Goal: Task Accomplishment & Management: Use online tool/utility

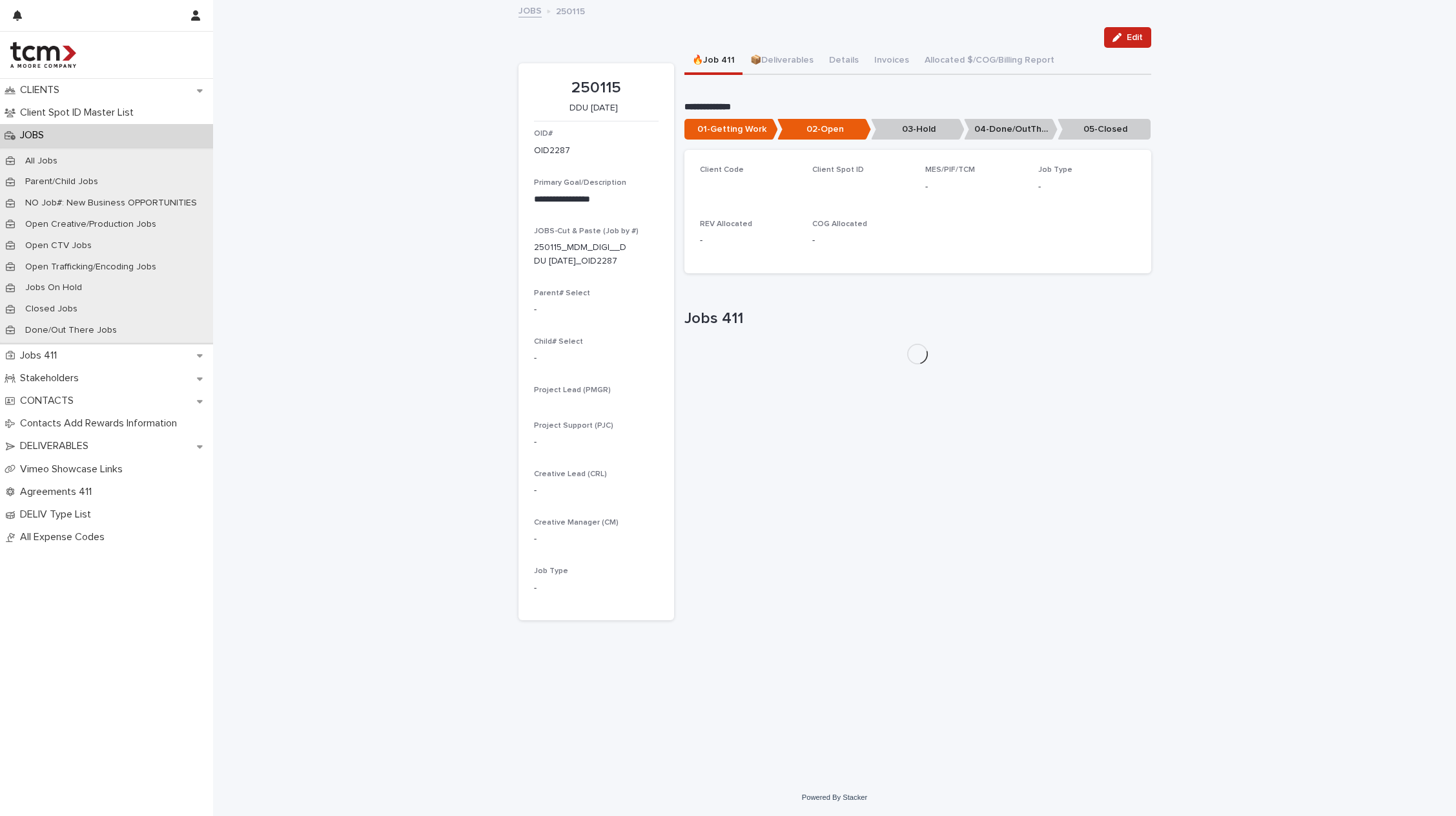
click at [42, 143] on div "JOBS" at bounding box center [106, 135] width 213 height 22
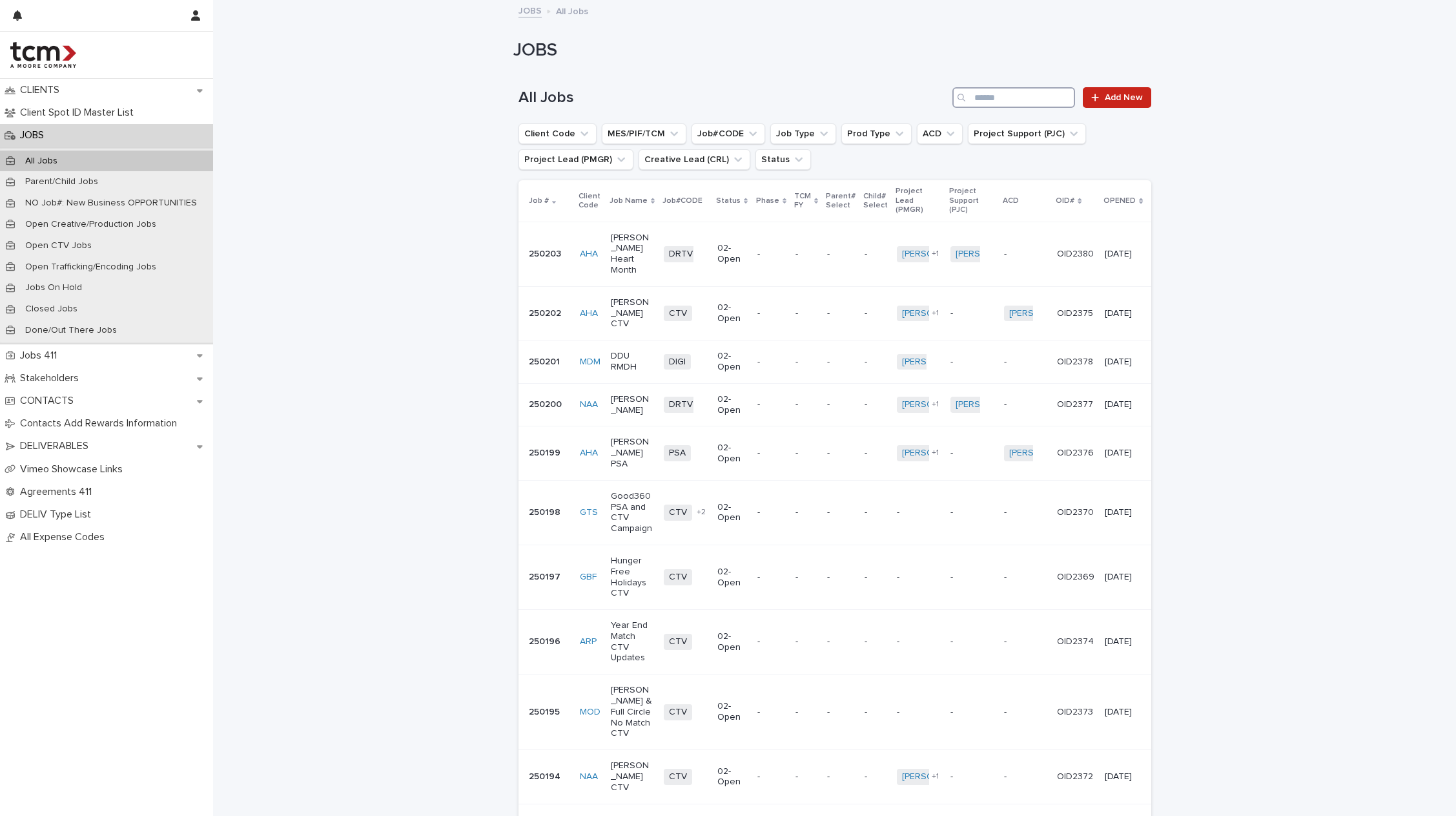
click at [1039, 108] on div "All Jobs Add New" at bounding box center [835, 93] width 633 height 62
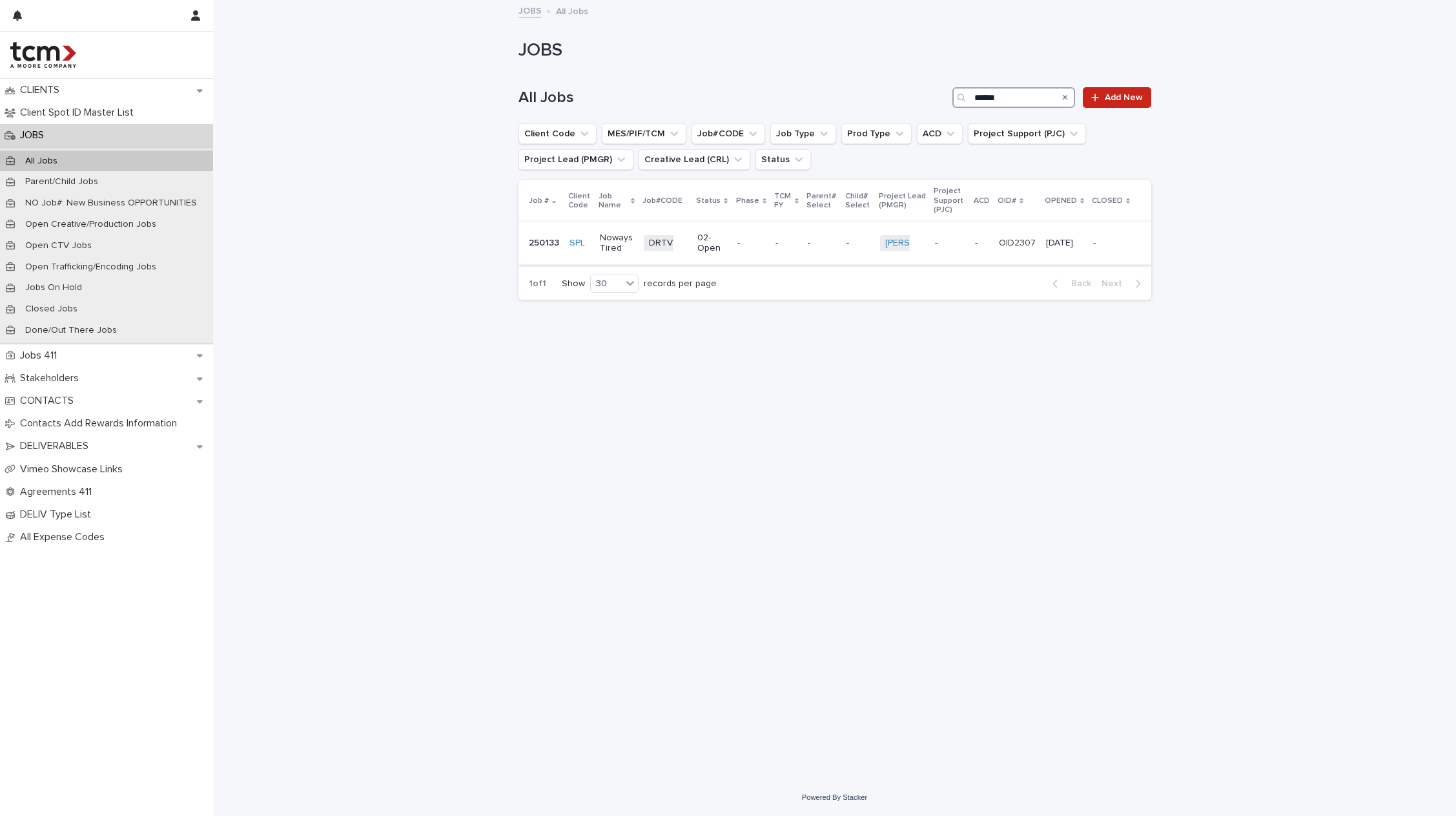
type input "******"
click at [639, 246] on td "DRTV + 0" at bounding box center [665, 243] width 53 height 43
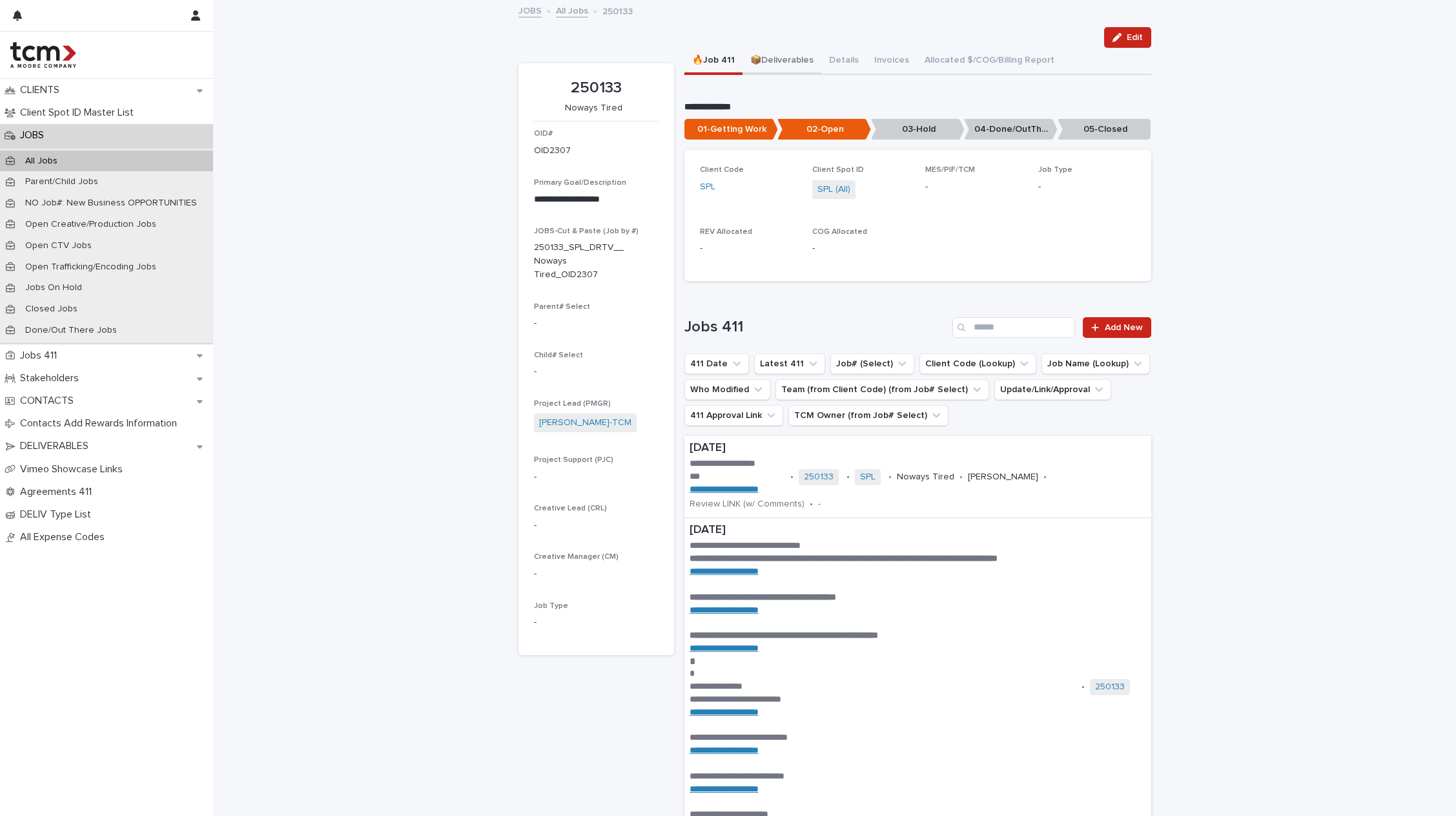
click at [775, 69] on button "📦Deliverables" at bounding box center [781, 61] width 79 height 27
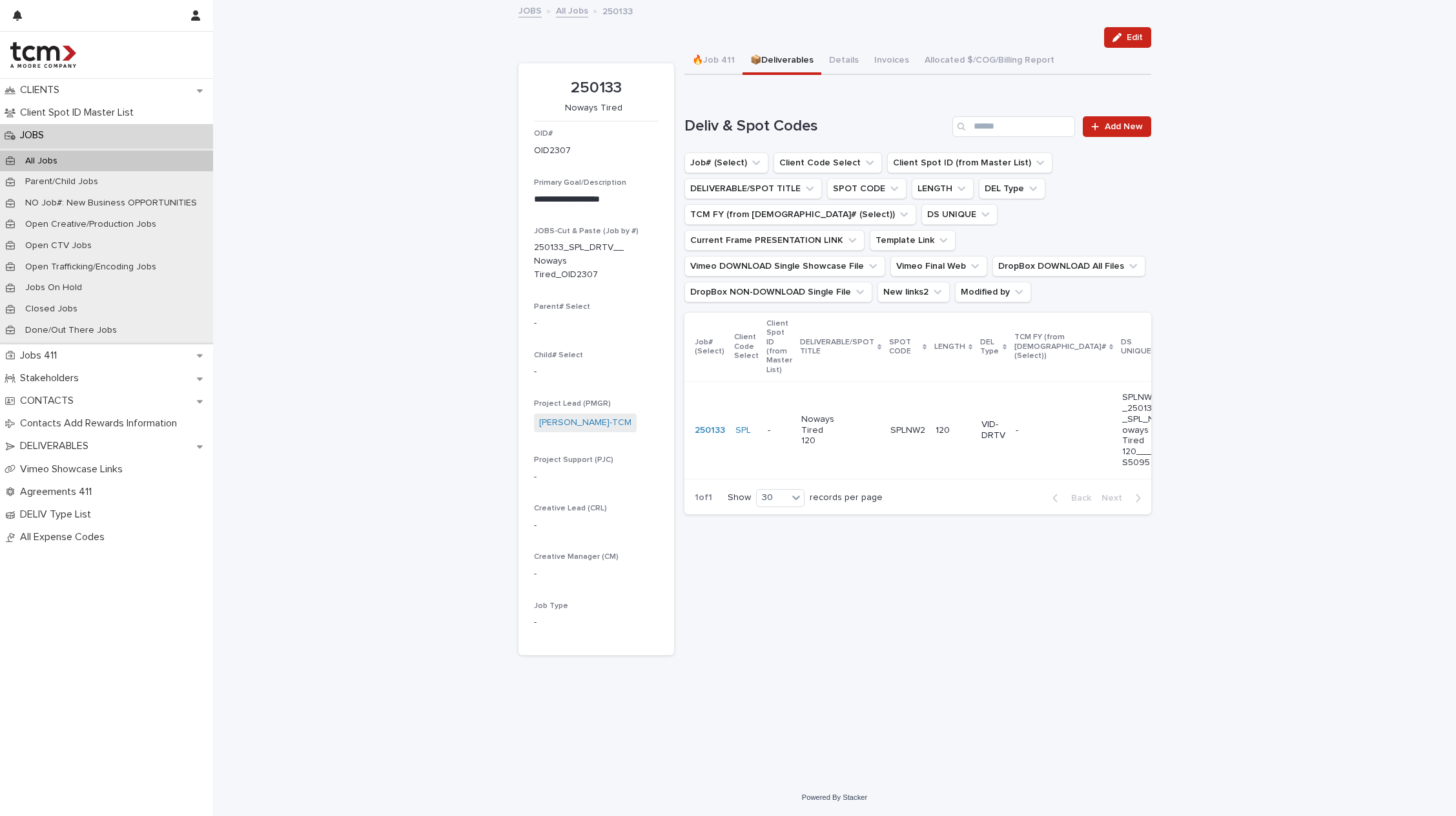
click at [896, 427] on p "SPLNW2" at bounding box center [909, 429] width 37 height 13
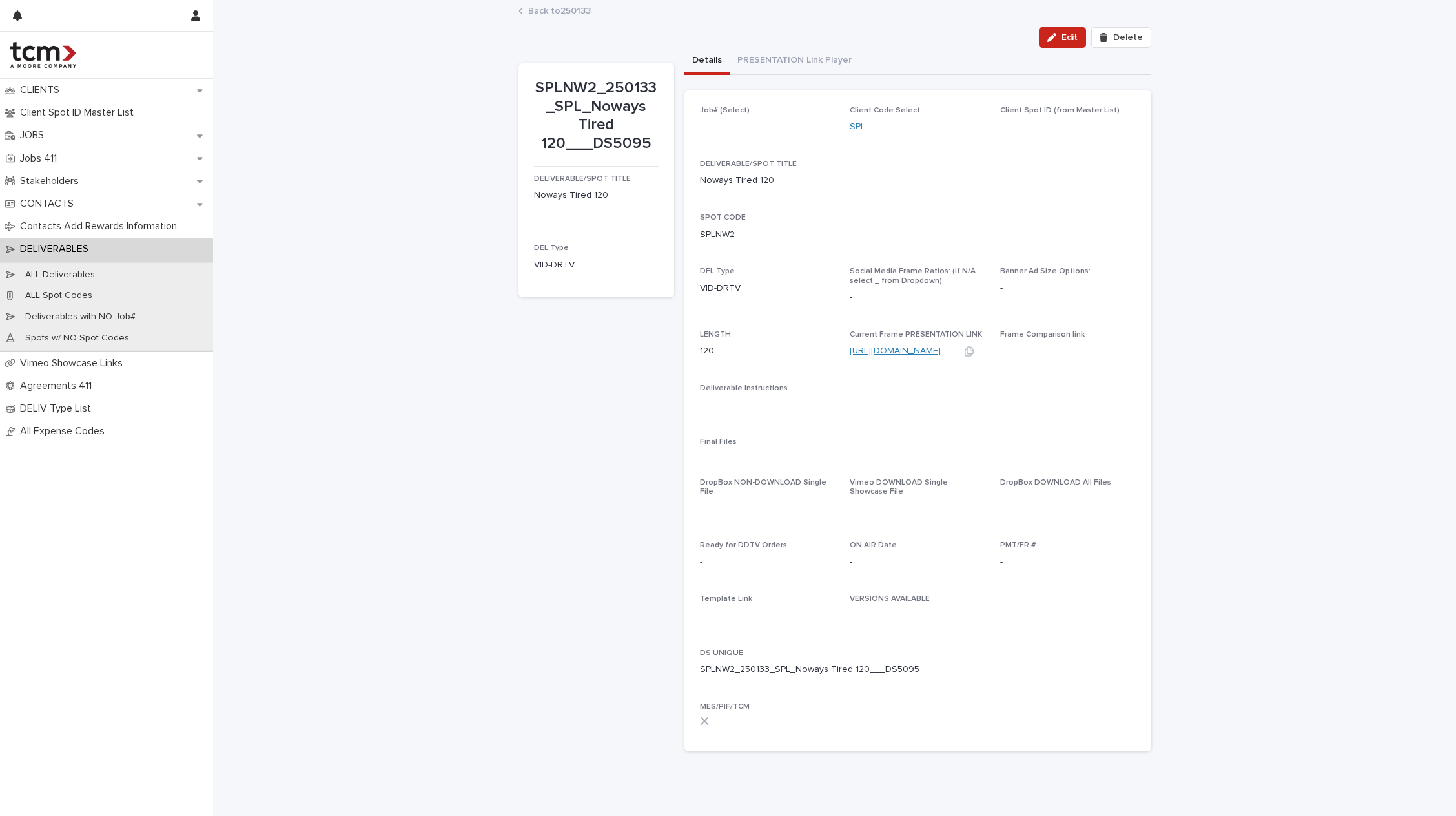
click at [891, 350] on link "[URL][DOMAIN_NAME]" at bounding box center [895, 350] width 91 height 9
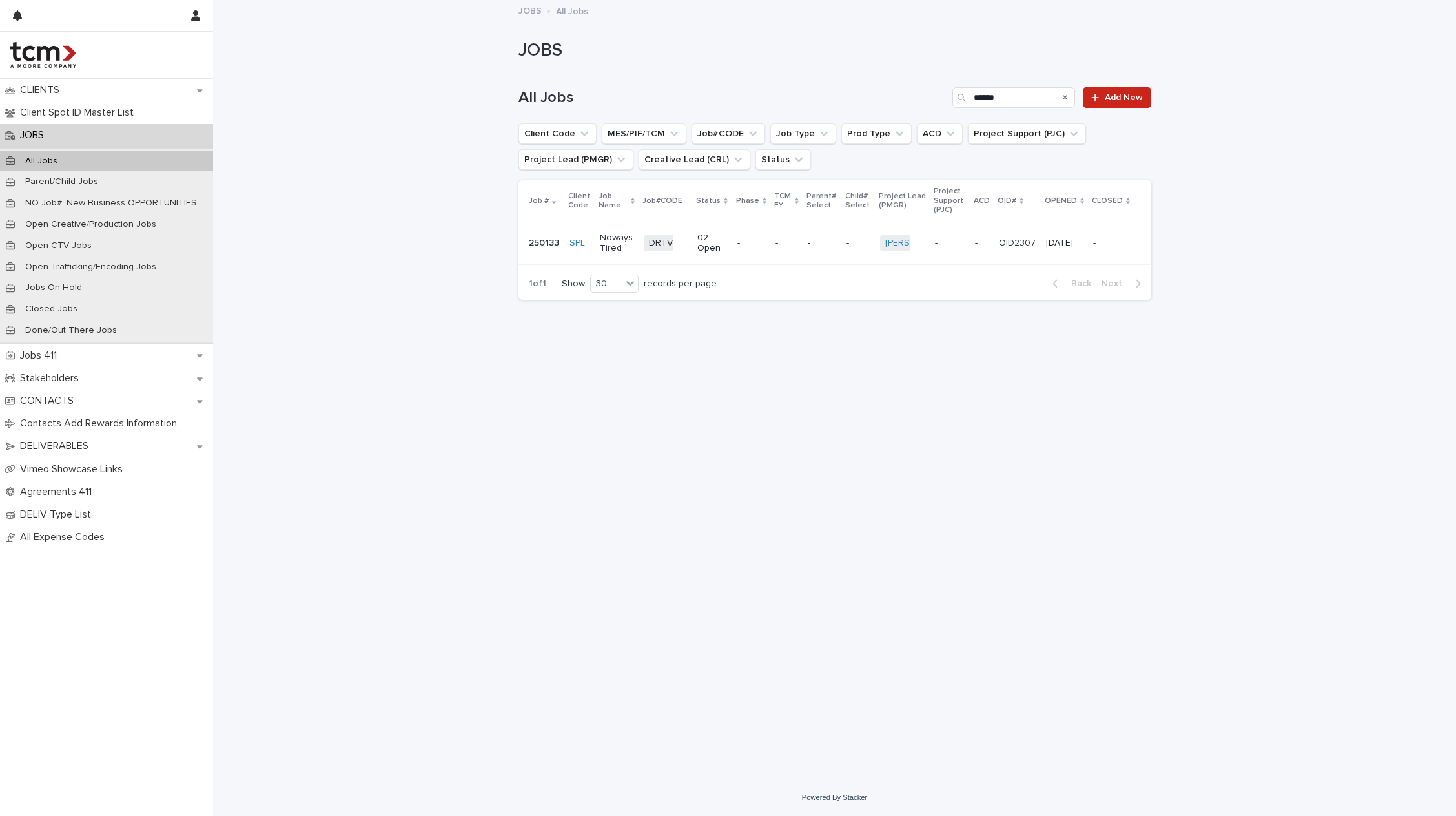
click at [672, 247] on span "DRTV" at bounding box center [660, 244] width 34 height 16
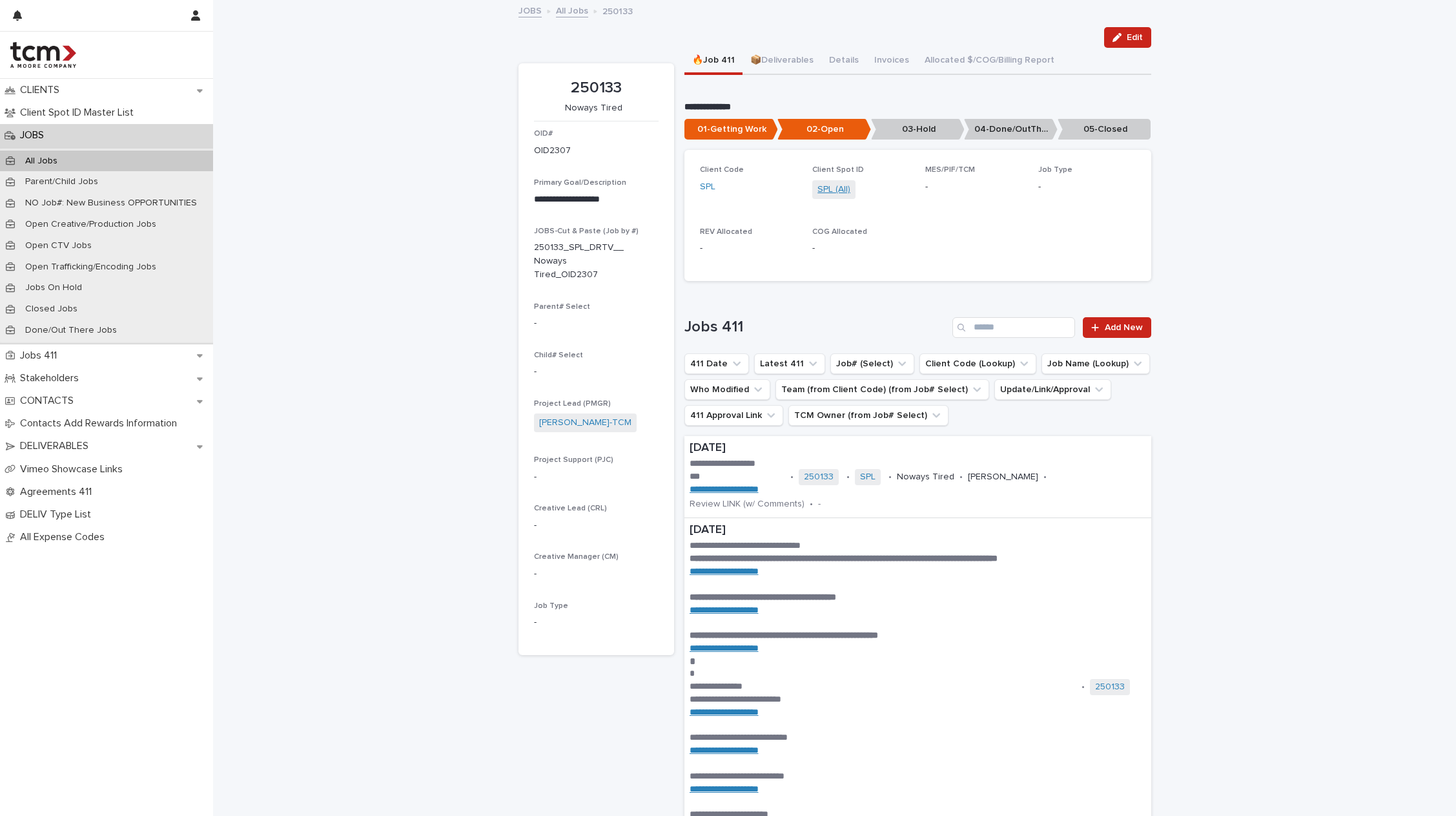
click at [819, 188] on link "SPL (All)" at bounding box center [833, 189] width 33 height 13
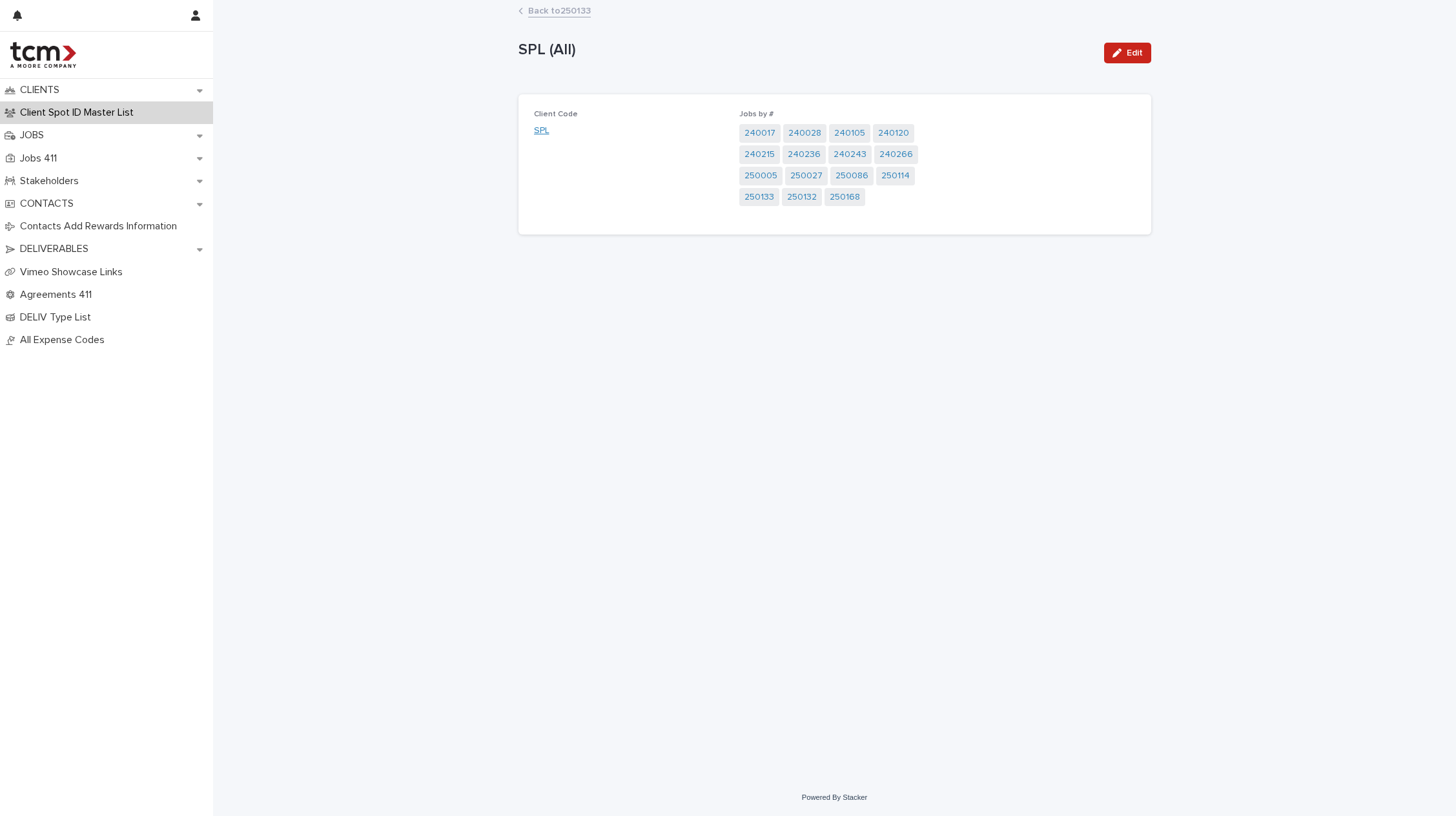
click at [539, 125] on link "SPL" at bounding box center [541, 131] width 16 height 13
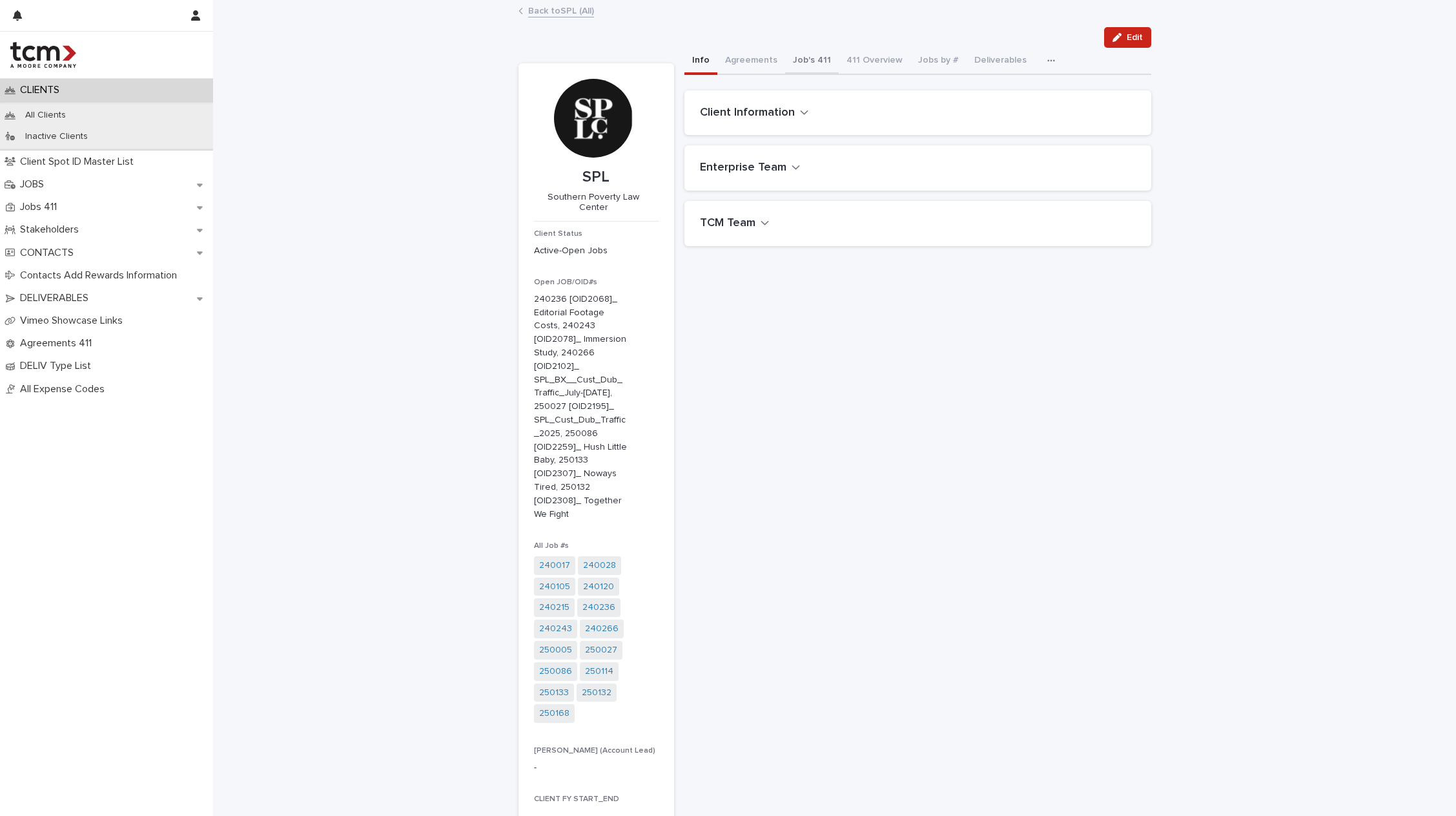
click at [799, 59] on button "Job's 411" at bounding box center [812, 61] width 53 height 27
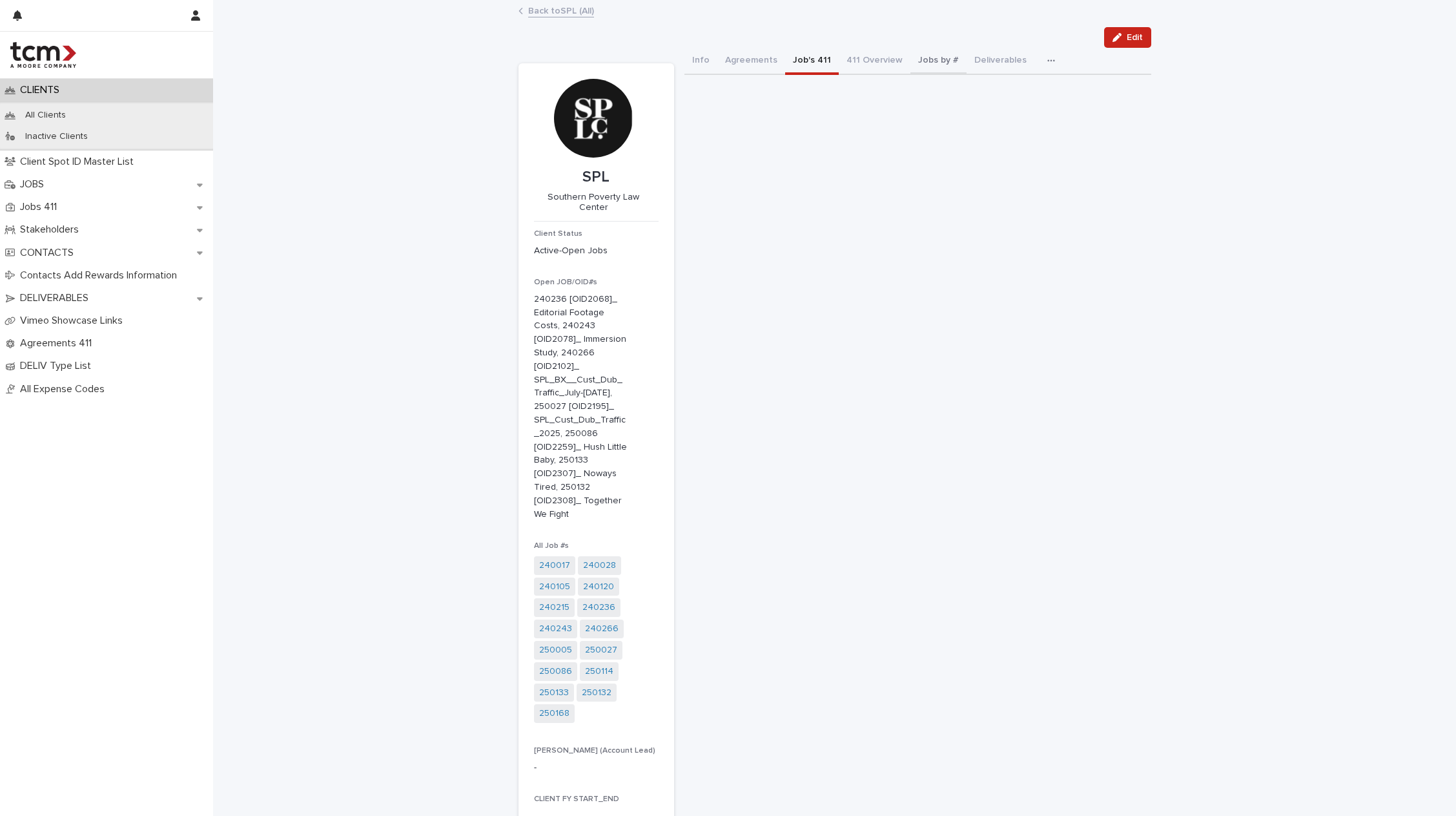
click at [911, 57] on button "Jobs by #" at bounding box center [939, 61] width 56 height 27
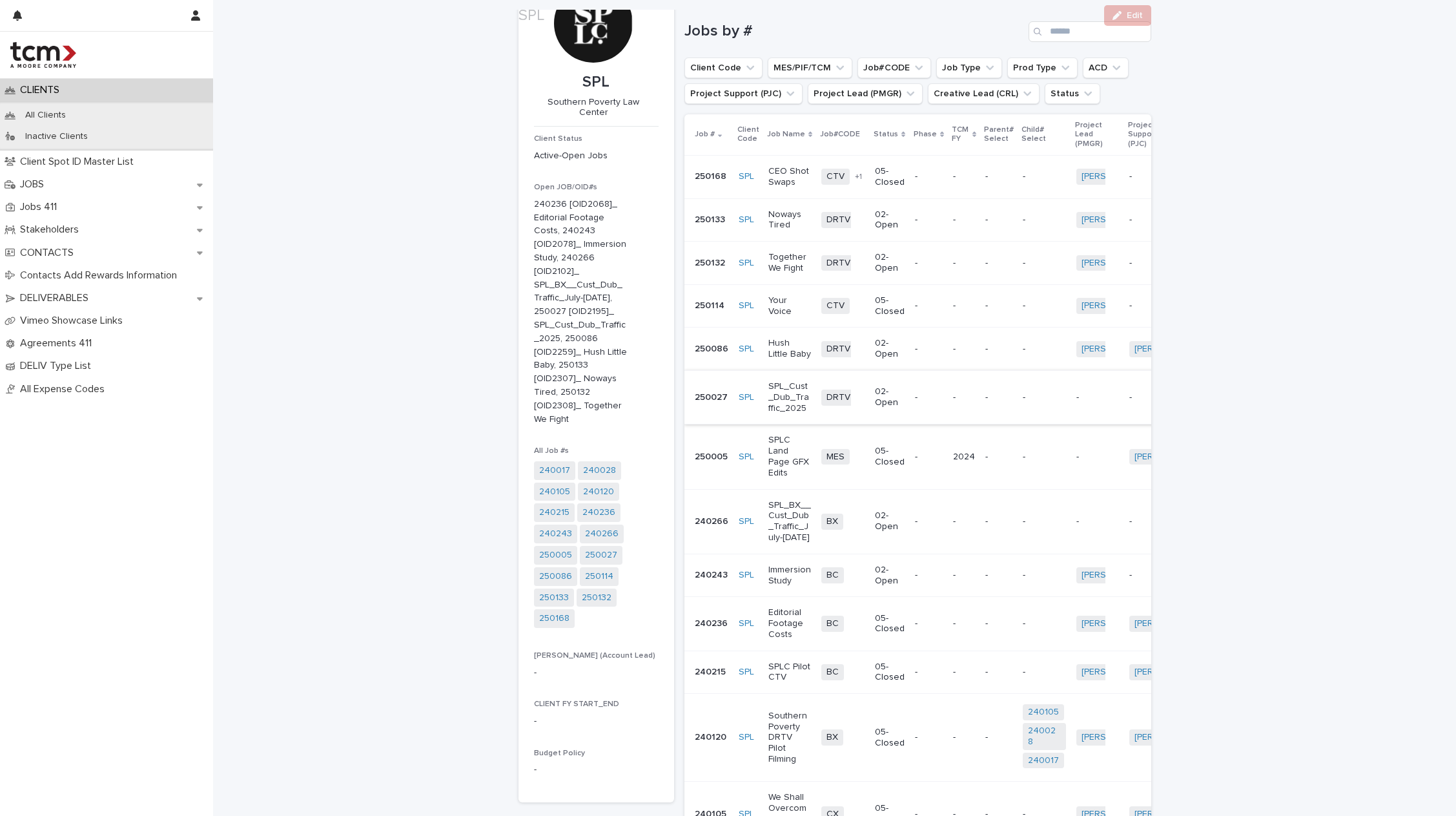
scroll to position [97, 0]
click at [790, 261] on p "Together We Fight" at bounding box center [790, 261] width 43 height 22
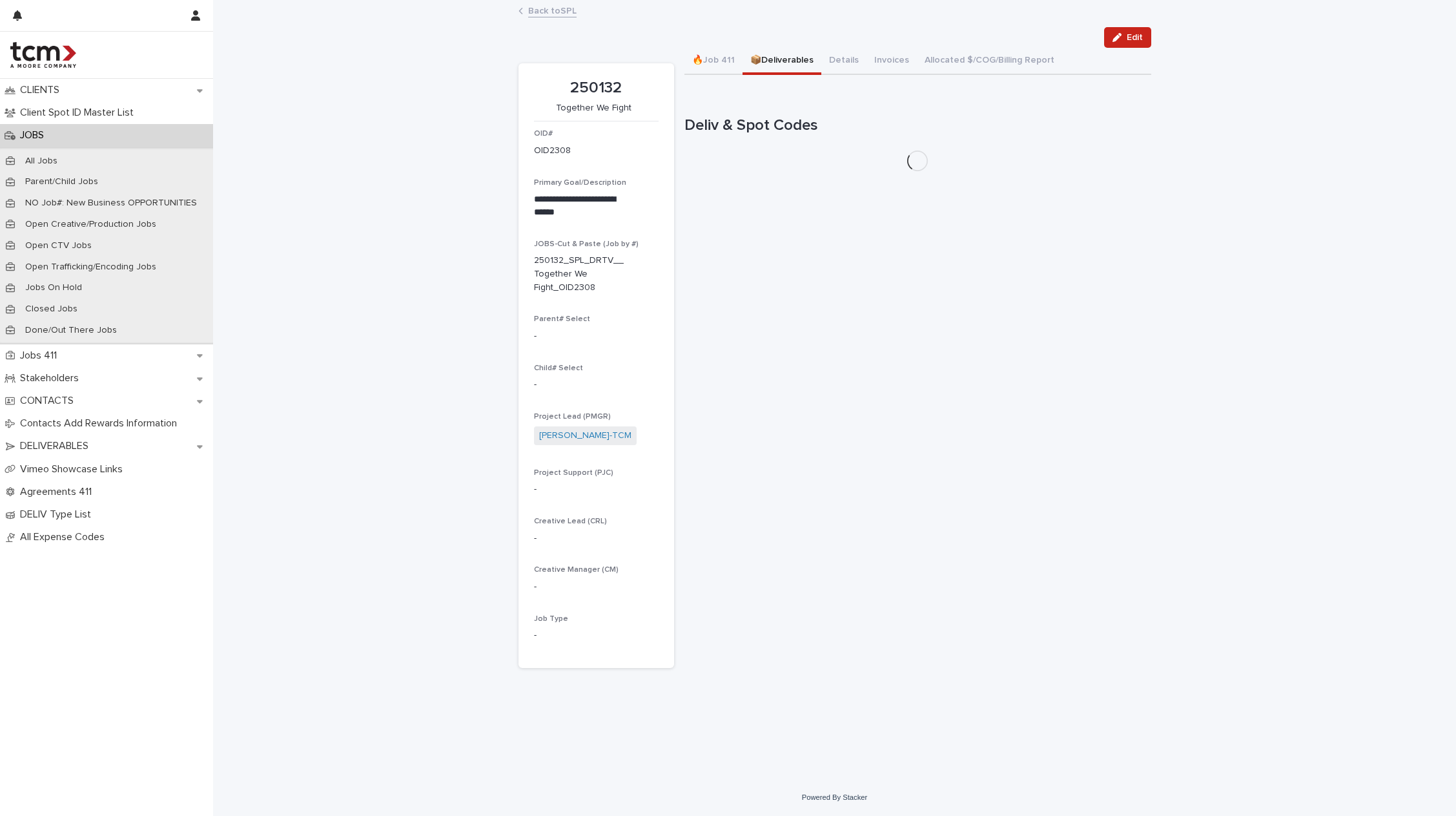
click at [781, 62] on button "📦Deliverables" at bounding box center [781, 61] width 79 height 27
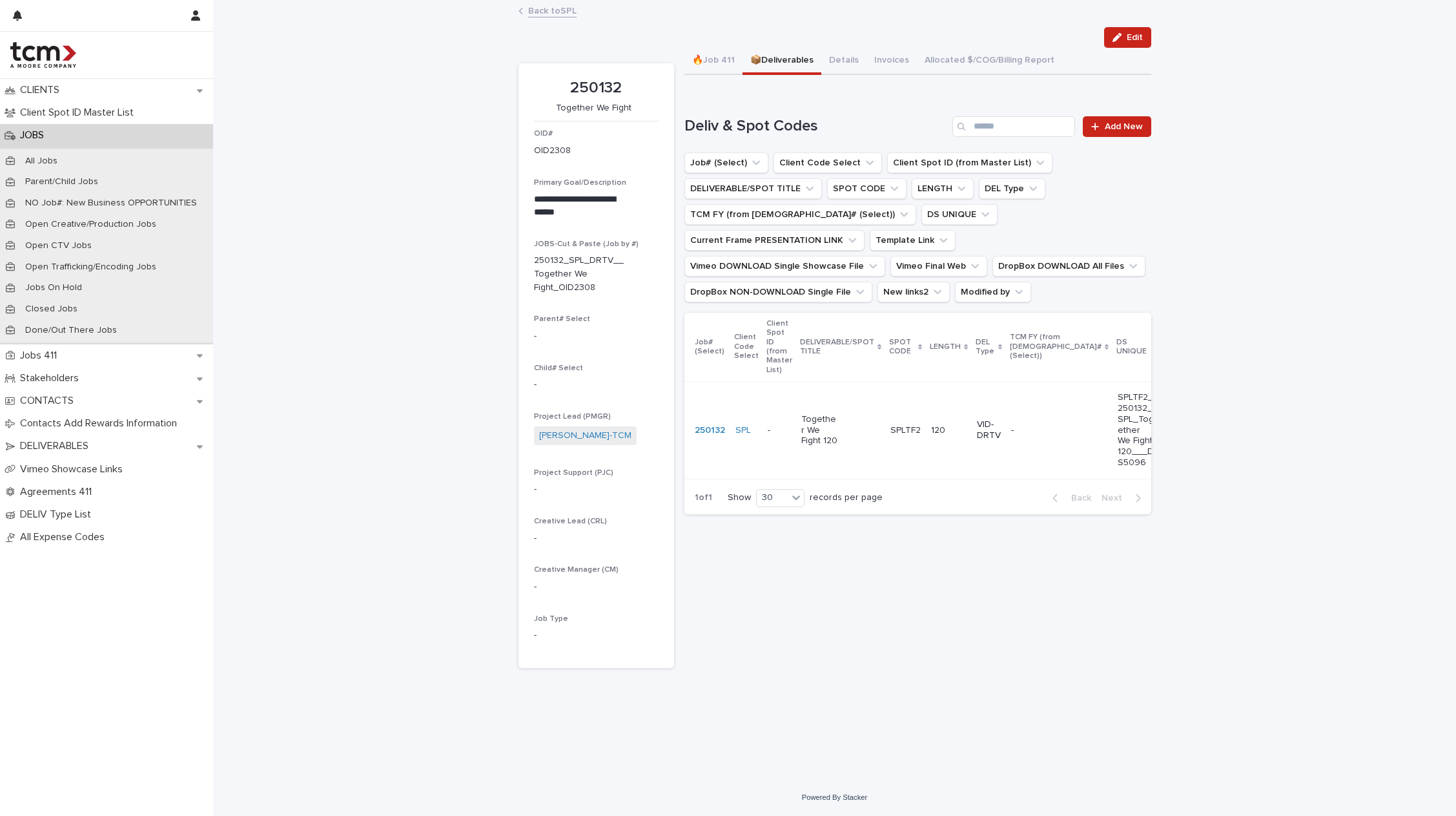
click at [867, 428] on div "Together We Fight 120" at bounding box center [841, 430] width 79 height 42
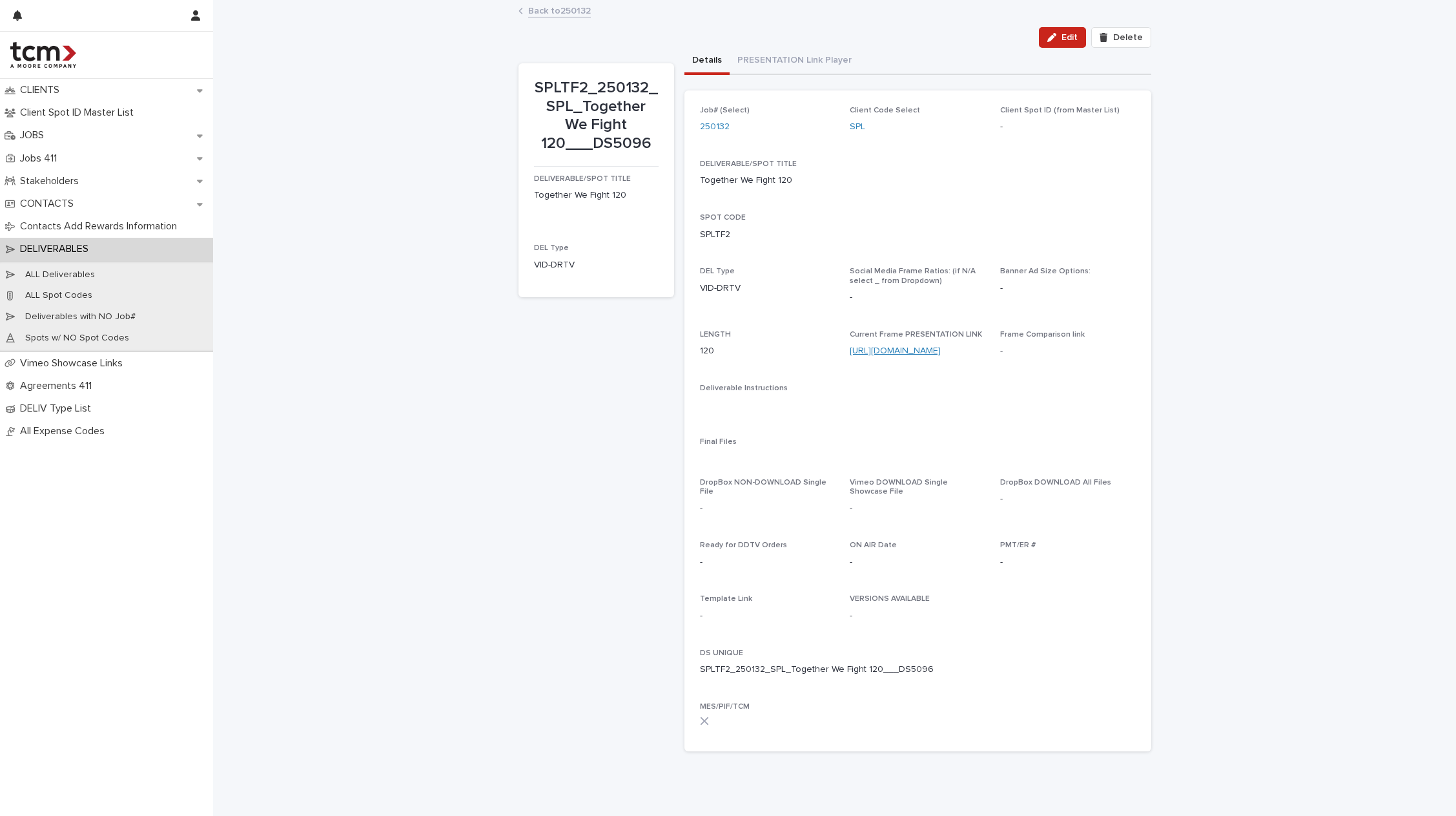
click at [865, 348] on link "https://f.io/9KPKD6vG" at bounding box center [895, 350] width 91 height 9
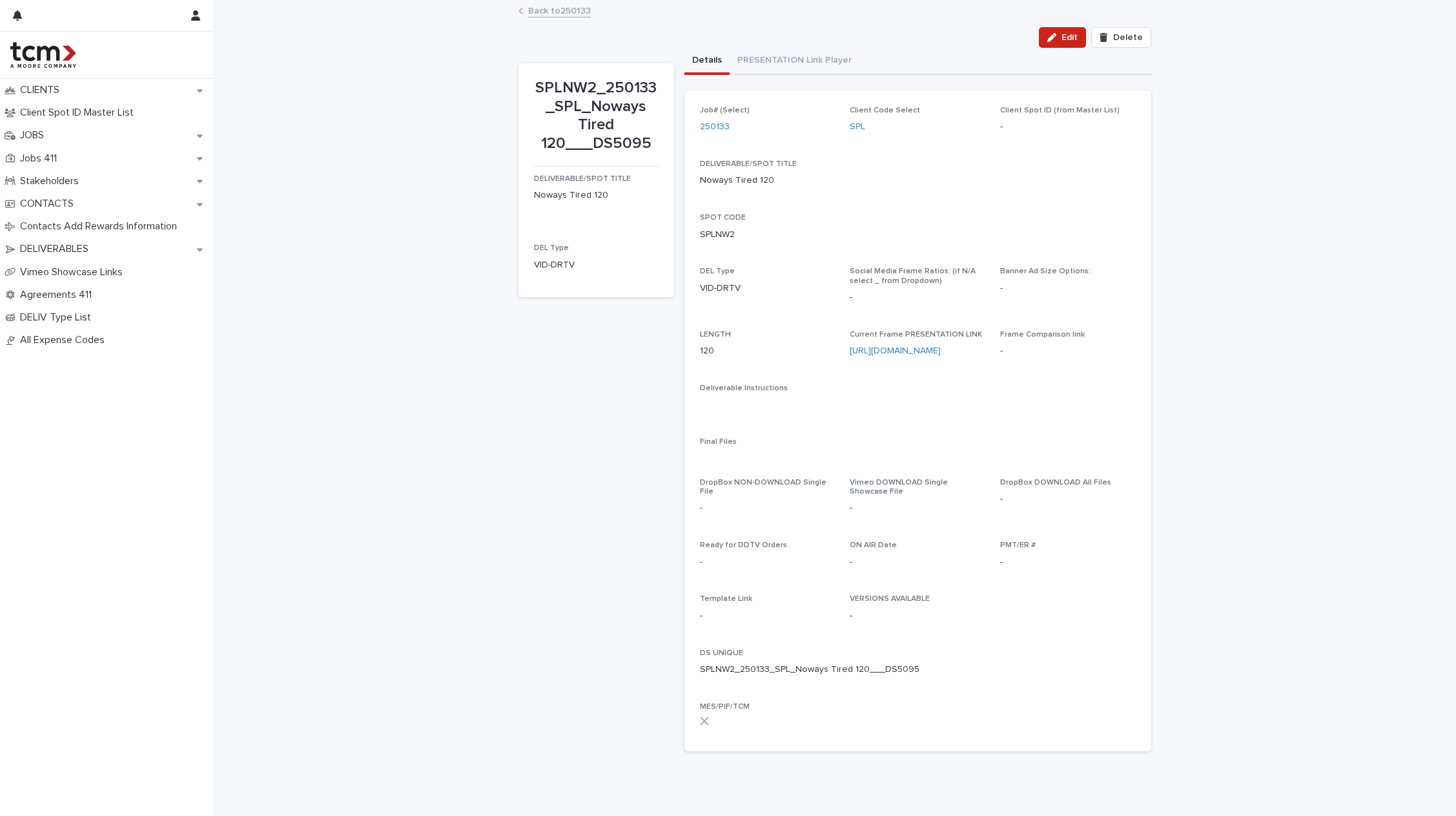
drag, startPoint x: 1045, startPoint y: 38, endPoint x: 888, endPoint y: 0, distance: 161.5
click at [1045, 38] on button "Edit" at bounding box center [1063, 38] width 47 height 21
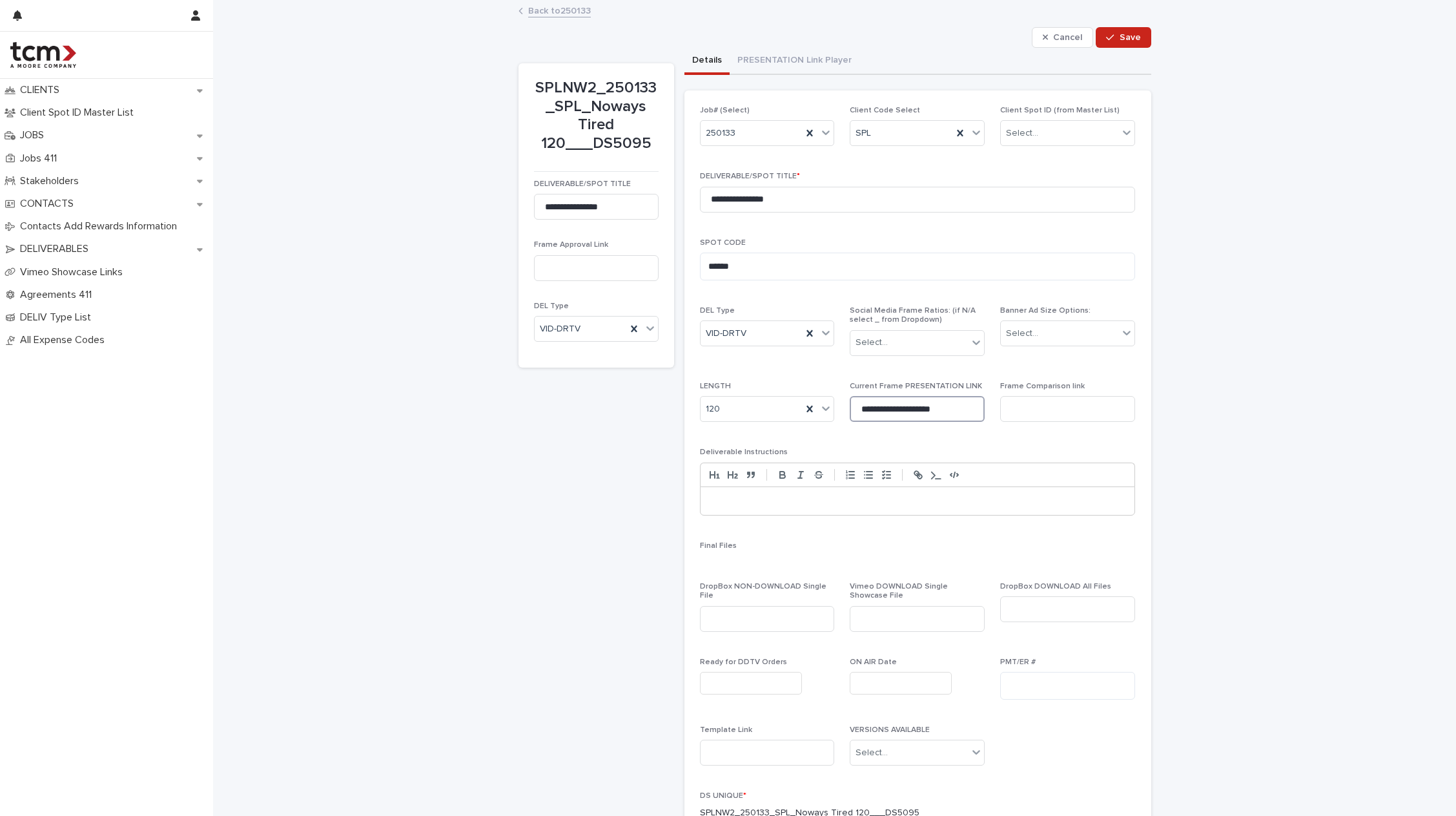
drag, startPoint x: 942, startPoint y: 409, endPoint x: 645, endPoint y: 393, distance: 297.4
click at [648, 392] on div "**********" at bounding box center [835, 477] width 633 height 858
paste input
type input "**********"
click at [1120, 44] on button "Save" at bounding box center [1123, 38] width 55 height 21
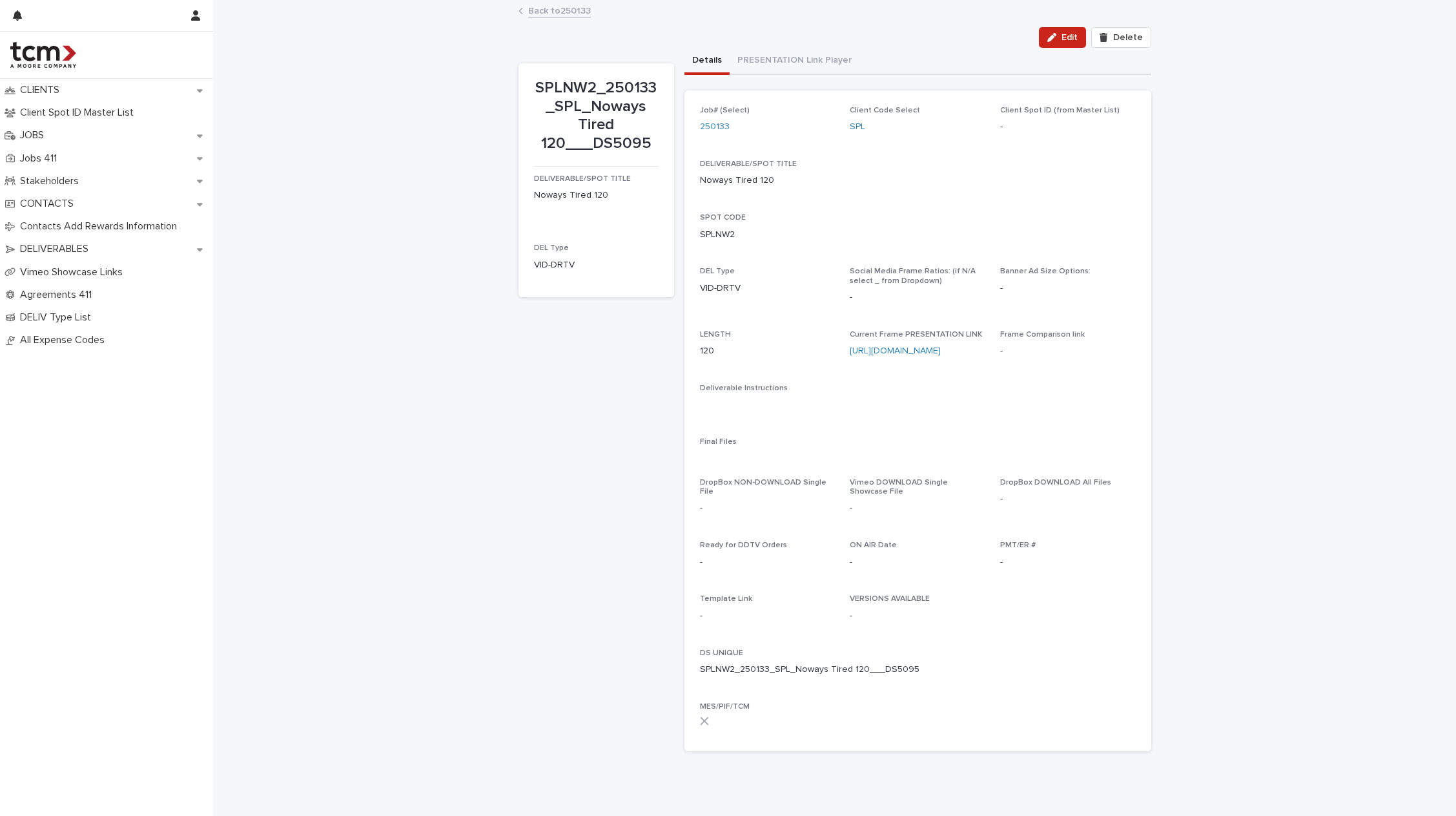
click at [1189, 286] on div "Loading... Saving… Loading... Saving… SPLNW2_250133_SPL_Noways Tired 120___DS50…" at bounding box center [834, 414] width 1243 height 825
